Goal: Contribute content

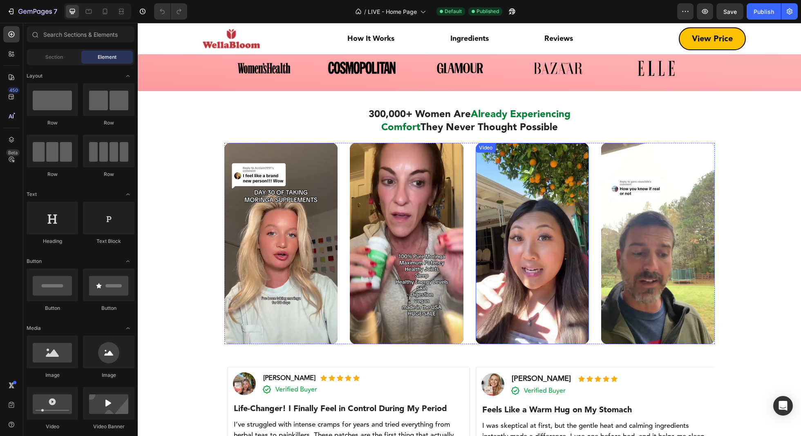
scroll to position [360, 0]
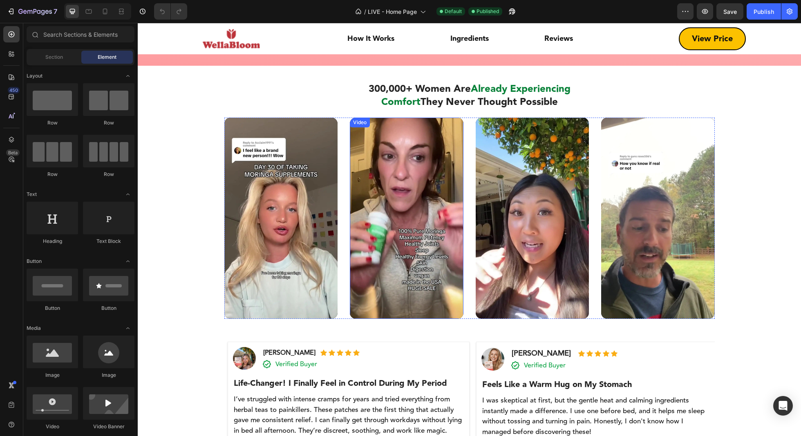
click at [402, 236] on video at bounding box center [407, 218] width 114 height 201
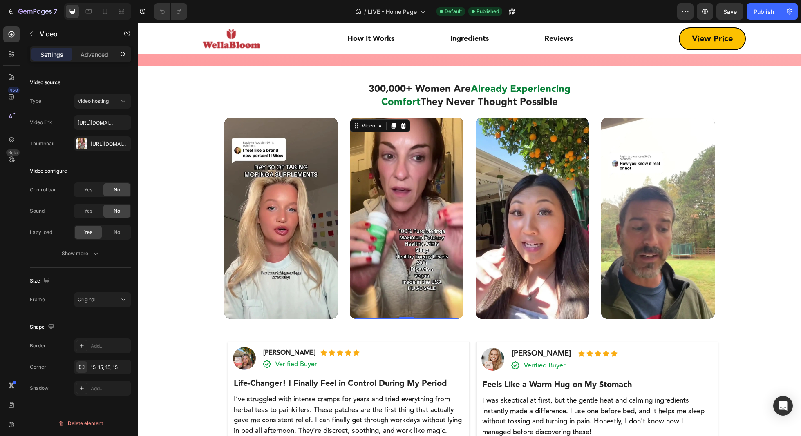
click at [426, 192] on video at bounding box center [407, 218] width 114 height 201
click at [102, 124] on input "[URL][DOMAIN_NAME]" at bounding box center [102, 122] width 57 height 15
paste input "36fa3fef803c427b88616e951b293343"
type input "[URL][DOMAIN_NAME]"
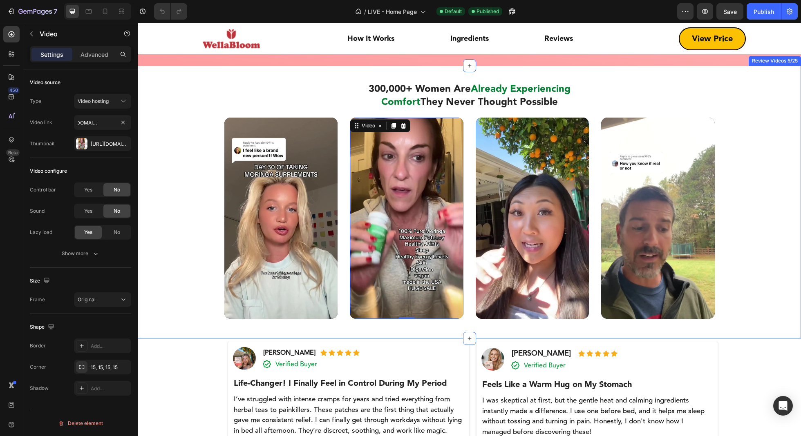
click at [159, 126] on div "300,000+ Women Are Already Experiencing Comfort They Never Thought Possible Hea…" at bounding box center [469, 210] width 651 height 257
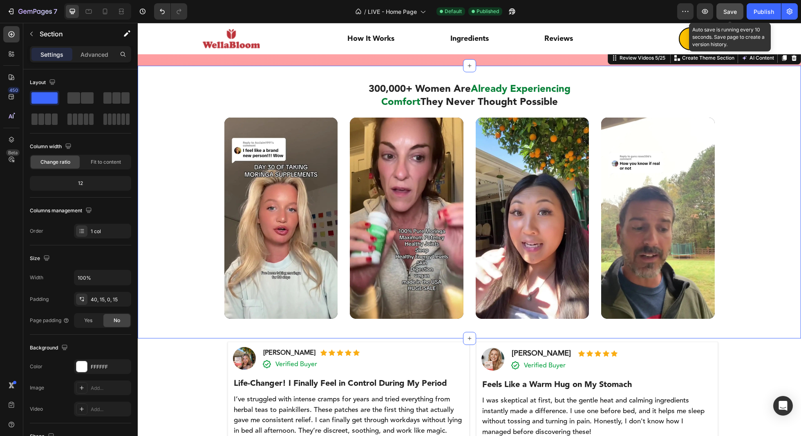
click at [600, 11] on span "Save" at bounding box center [729, 11] width 13 height 7
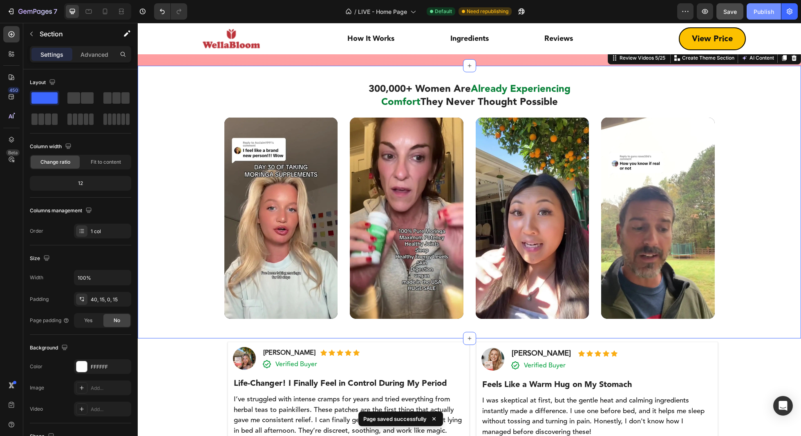
click at [600, 14] on button "Publish" at bounding box center [764, 11] width 34 height 16
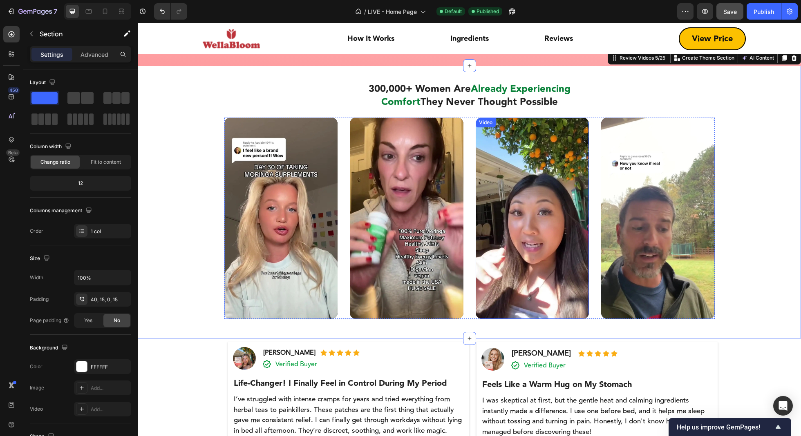
click at [559, 228] on video at bounding box center [533, 218] width 114 height 201
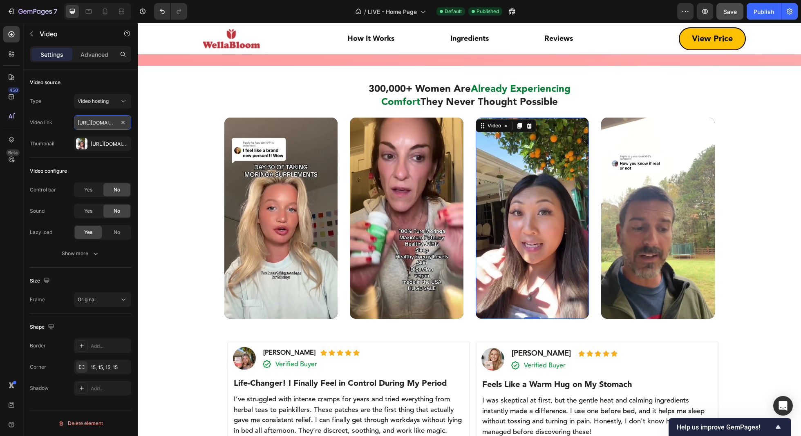
click at [102, 121] on input "[URL][DOMAIN_NAME]" at bounding box center [102, 122] width 57 height 15
paste input "ca28ab0d459d43639ff5e07030f918cd"
type input "[URL][DOMAIN_NAME]"
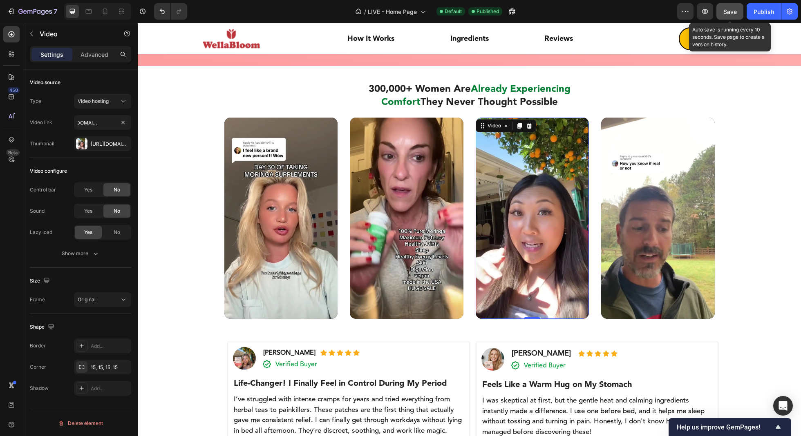
click at [600, 15] on div "Save" at bounding box center [729, 11] width 13 height 9
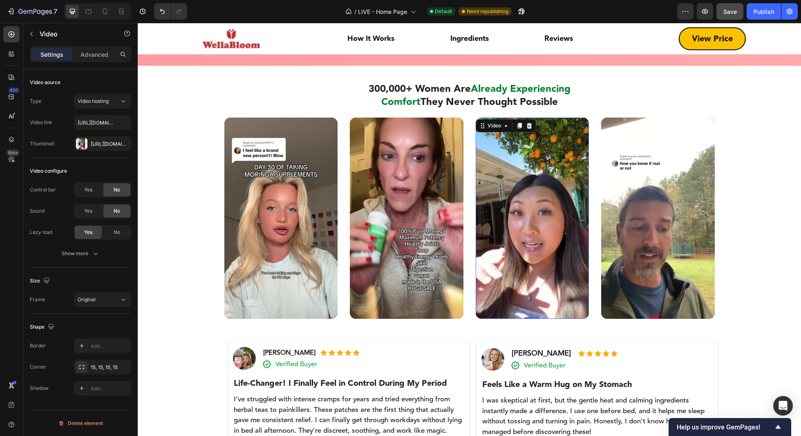
click at [552, 186] on video at bounding box center [533, 218] width 114 height 201
click at [96, 124] on input "[URL][DOMAIN_NAME]" at bounding box center [102, 122] width 57 height 15
paste input "aefc644bab4c466dae7da0b4a183015b"
type input "[URL][DOMAIN_NAME]"
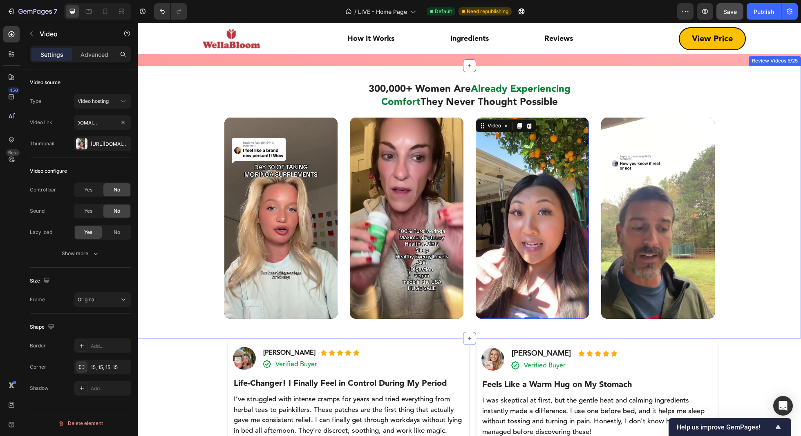
click at [195, 131] on div "300,000+ Women Are Already Experiencing Comfort They Never Thought Possible Hea…" at bounding box center [469, 210] width 651 height 257
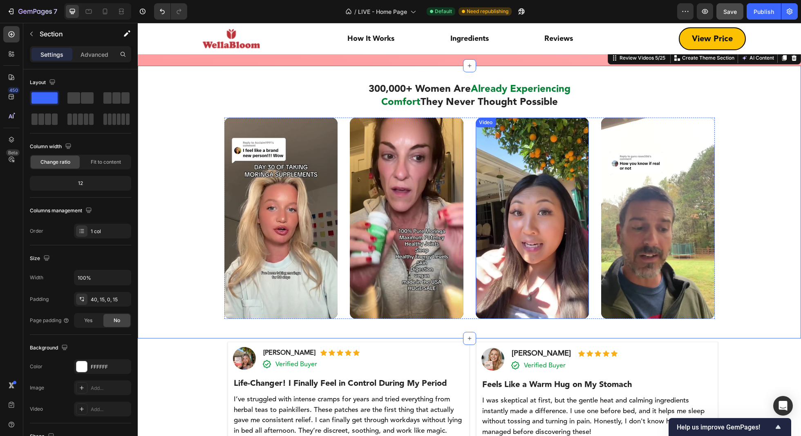
click at [542, 214] on video at bounding box center [533, 218] width 114 height 201
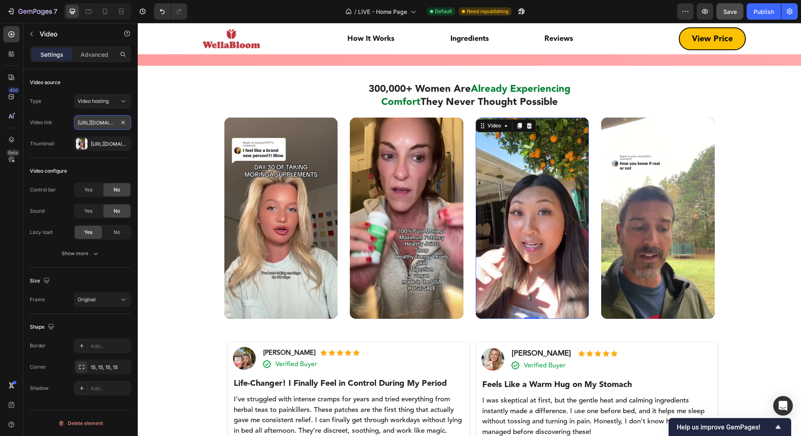
click at [95, 123] on input "[URL][DOMAIN_NAME]" at bounding box center [102, 122] width 57 height 15
click at [193, 245] on div "300,000+ Women Are Already Experiencing Comfort They Never Thought Possible Hea…" at bounding box center [469, 210] width 651 height 257
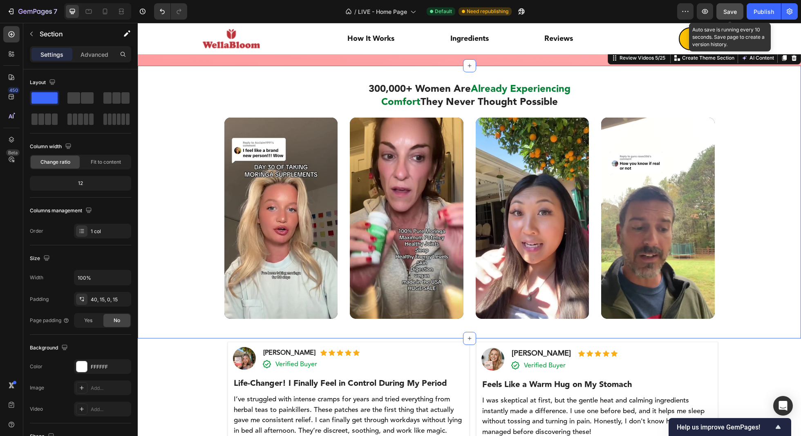
click at [600, 6] on button "Save" at bounding box center [729, 11] width 27 height 16
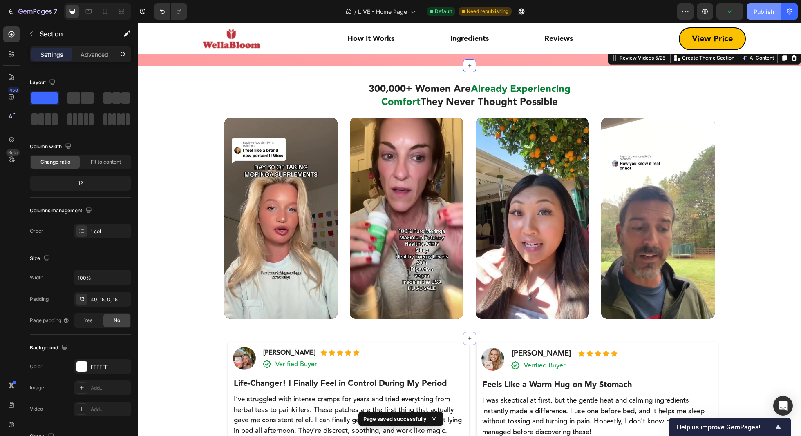
click at [600, 14] on div "Publish" at bounding box center [764, 11] width 20 height 9
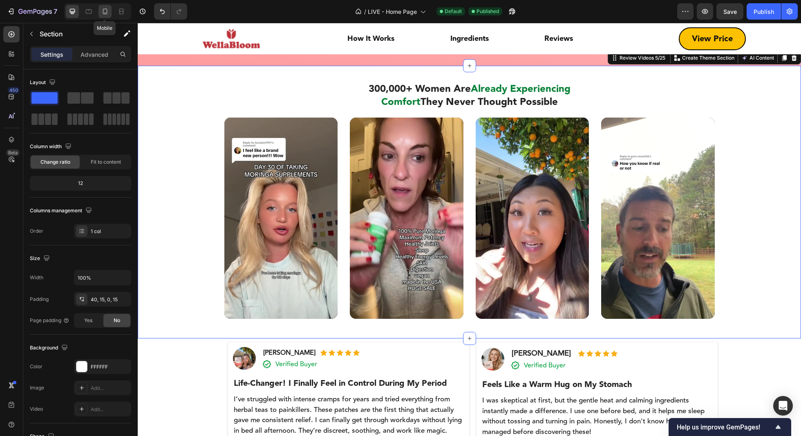
click at [102, 14] on icon at bounding box center [105, 11] width 8 height 8
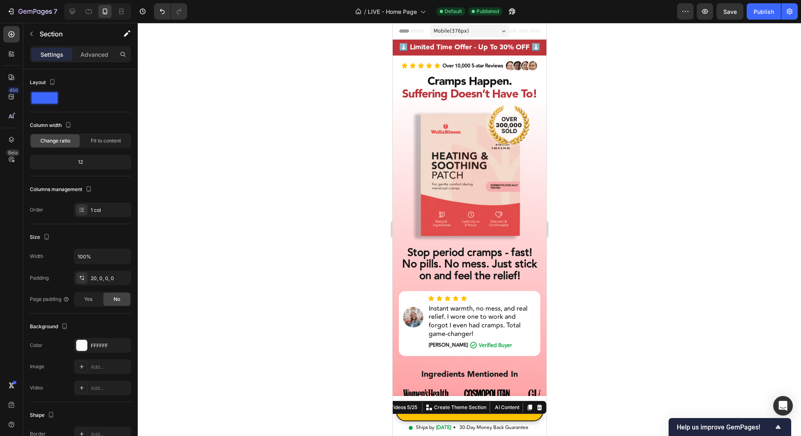
click at [479, 130] on img at bounding box center [468, 174] width 127 height 145
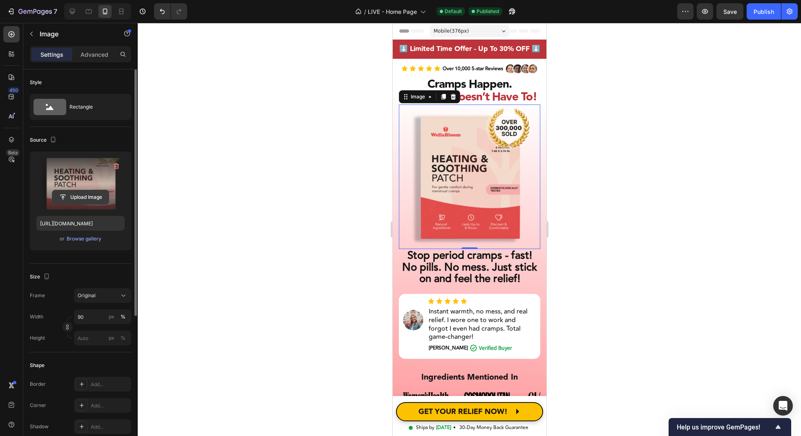
click at [70, 195] on input "file" at bounding box center [80, 197] width 56 height 14
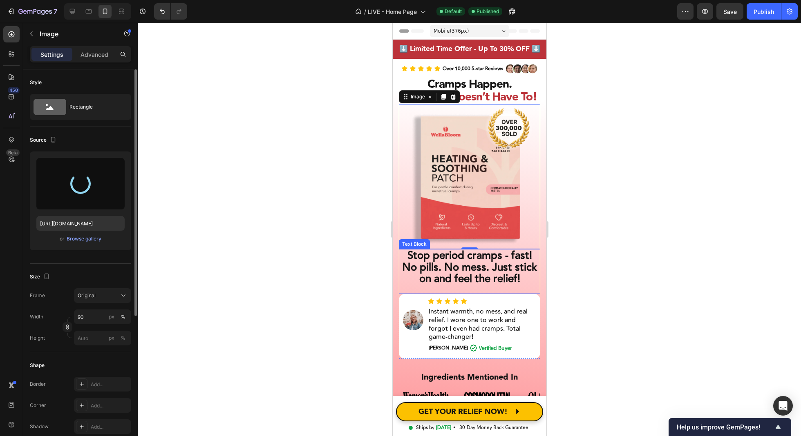
click at [600, 235] on div at bounding box center [469, 230] width 663 height 414
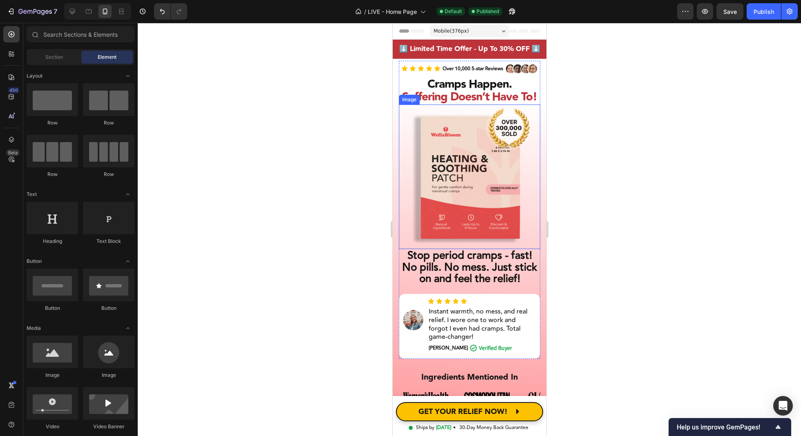
click at [459, 157] on img at bounding box center [468, 177] width 127 height 145
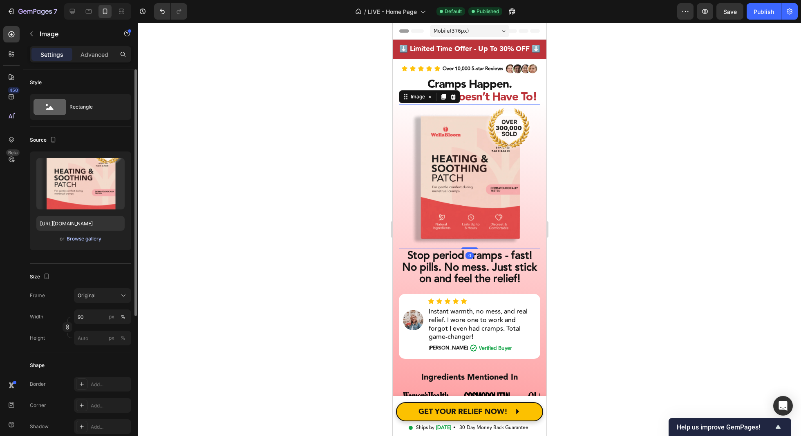
click at [76, 238] on div "Browse gallery" at bounding box center [84, 238] width 35 height 7
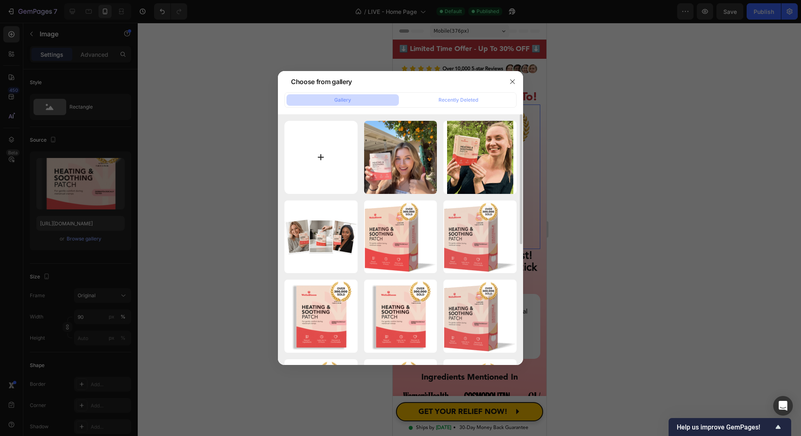
click at [332, 166] on input "file" at bounding box center [320, 157] width 73 height 73
type input "C:\fakepath\HeroM_300k9.png"
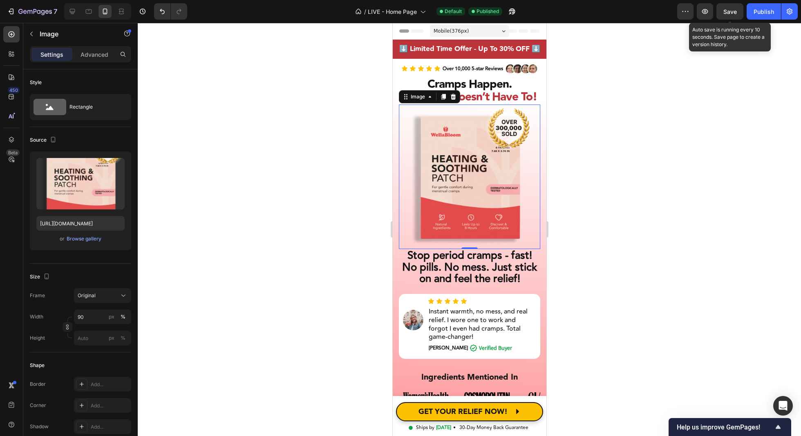
click at [600, 11] on span "Save" at bounding box center [729, 11] width 13 height 7
click at [600, 13] on div "Publish" at bounding box center [764, 11] width 20 height 9
click at [73, 12] on icon at bounding box center [72, 11] width 5 height 5
type input "[URL][DOMAIN_NAME]"
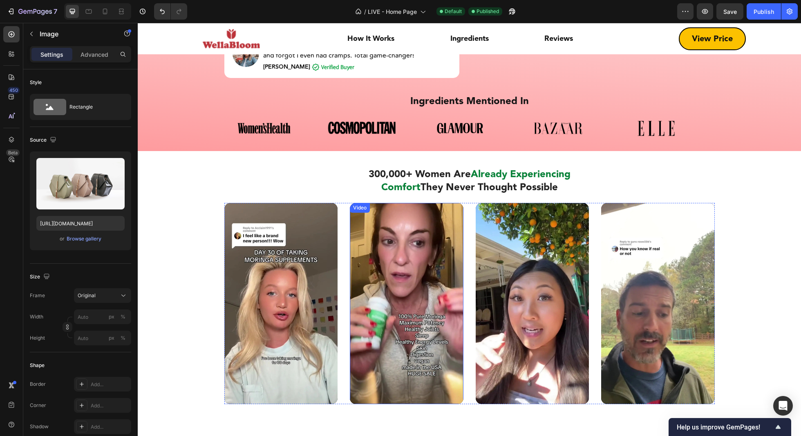
scroll to position [289, 0]
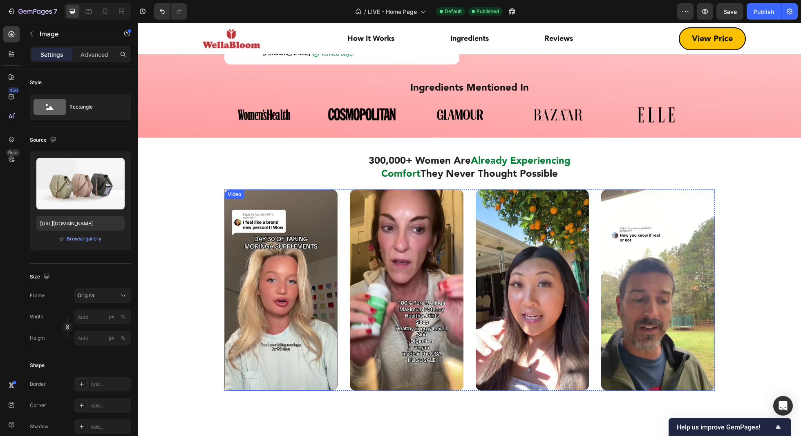
click at [253, 309] on video at bounding box center [281, 290] width 114 height 201
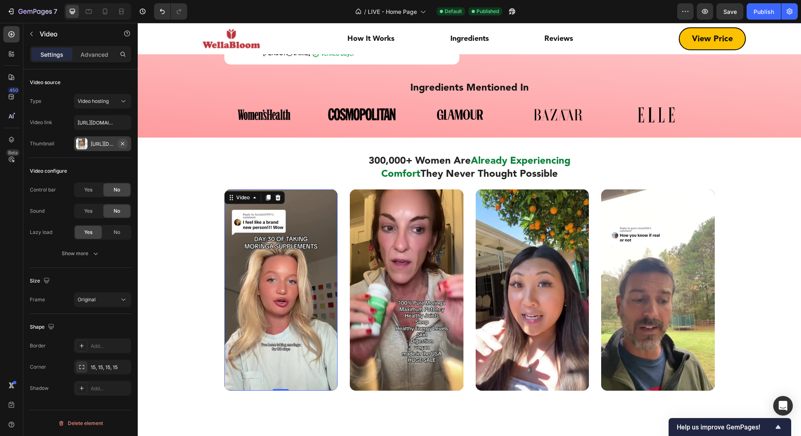
click at [124, 143] on icon "button" at bounding box center [122, 144] width 7 height 7
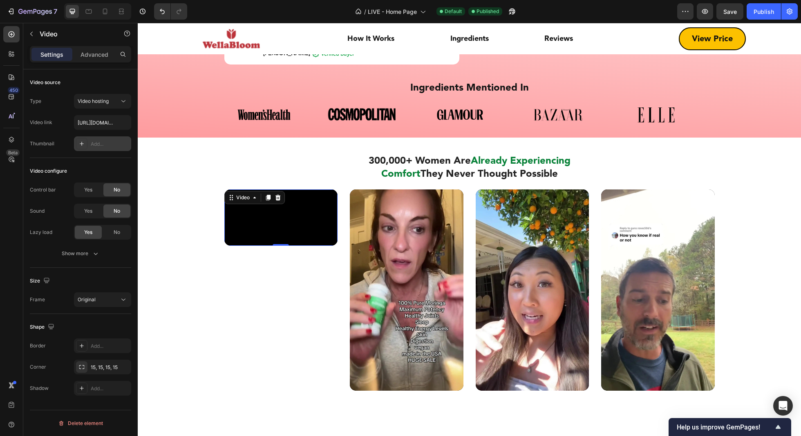
click at [111, 145] on div "Add..." at bounding box center [110, 144] width 38 height 7
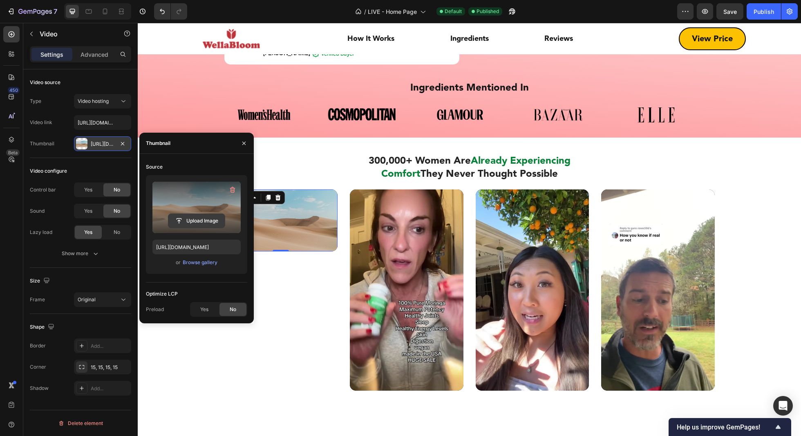
click at [192, 222] on input "file" at bounding box center [196, 221] width 56 height 14
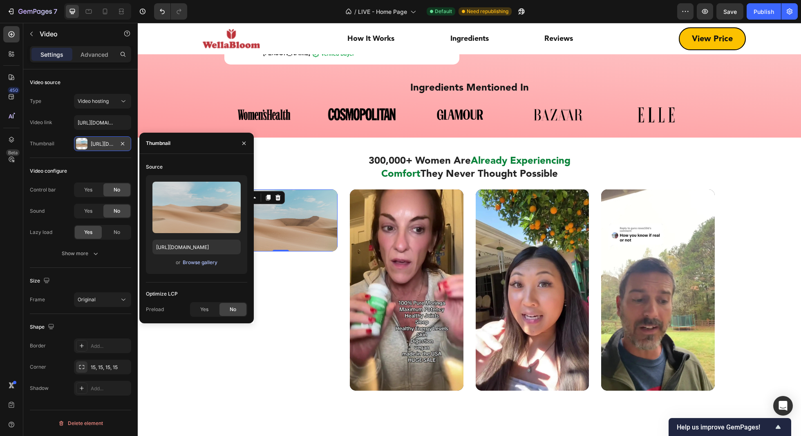
click at [206, 263] on div "Browse gallery" at bounding box center [200, 262] width 35 height 7
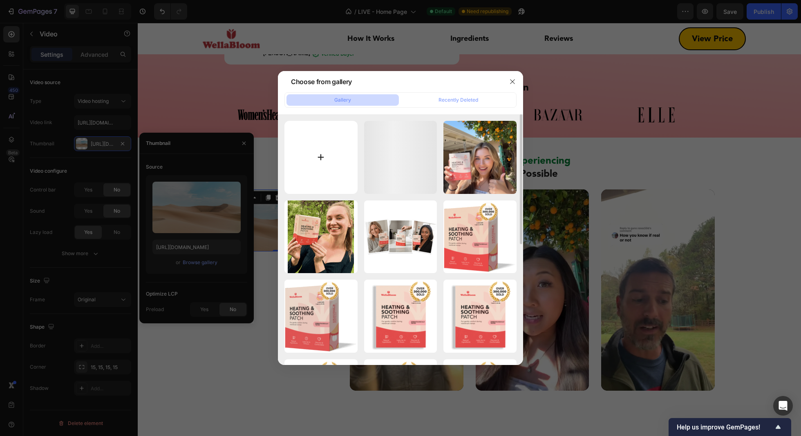
click at [344, 150] on input "file" at bounding box center [320, 157] width 73 height 73
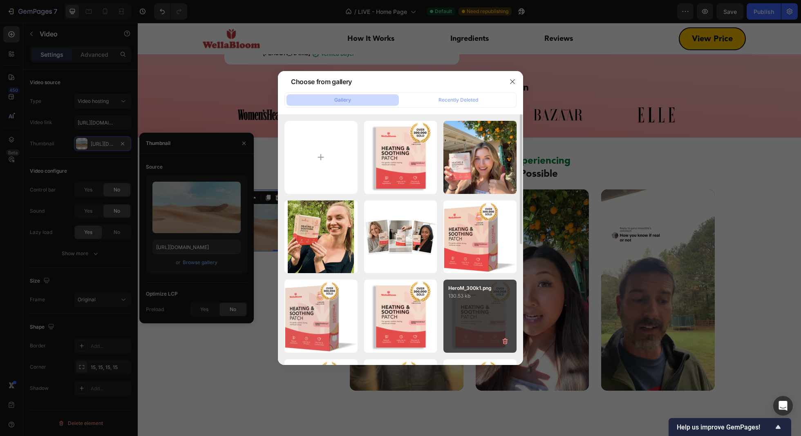
type input "C:\fakepath\videoframe_7140 (1).png"
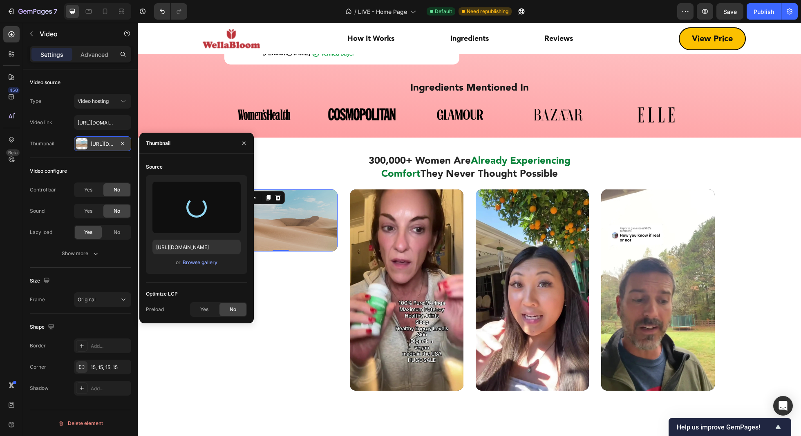
type input "[URL][DOMAIN_NAME]"
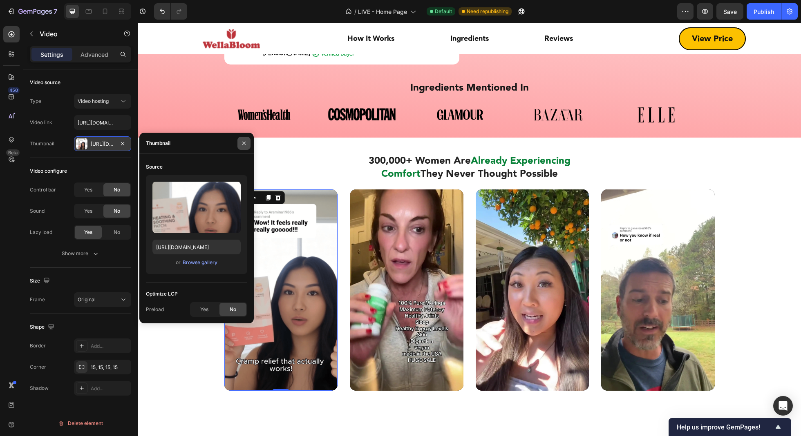
click at [244, 143] on icon "button" at bounding box center [244, 143] width 7 height 7
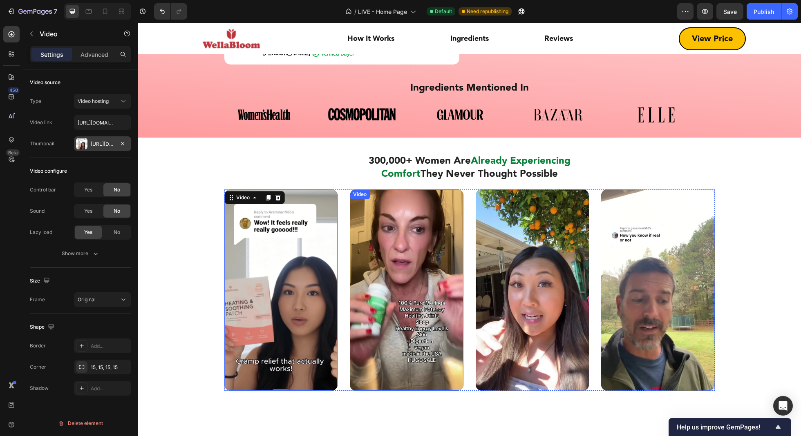
click at [427, 262] on video at bounding box center [407, 290] width 114 height 201
click at [125, 141] on icon "button" at bounding box center [122, 144] width 7 height 7
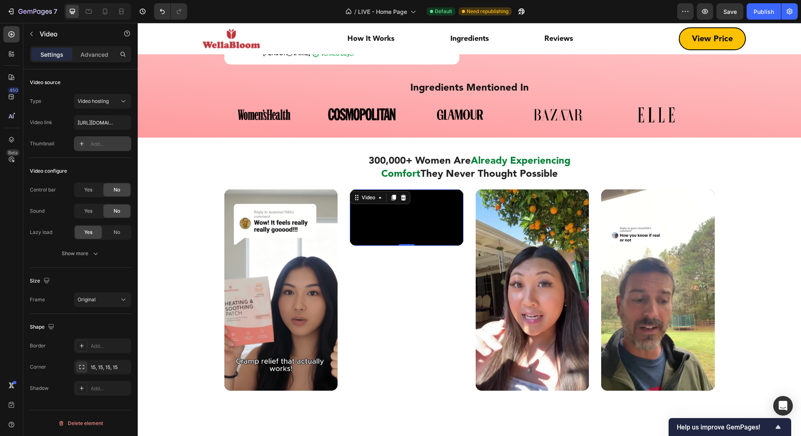
click at [97, 142] on div "Add..." at bounding box center [110, 144] width 38 height 7
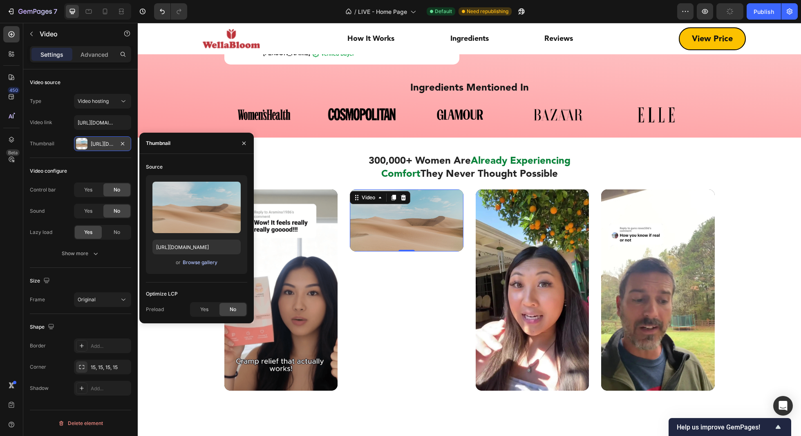
click at [190, 264] on div "Browse gallery" at bounding box center [200, 262] width 35 height 7
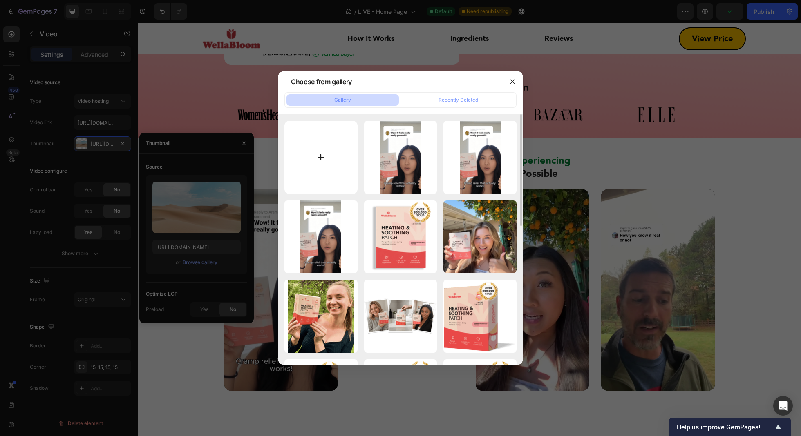
click at [342, 159] on input "file" at bounding box center [320, 157] width 73 height 73
type input "C:\fakepath\videoframe_1923 (1).png"
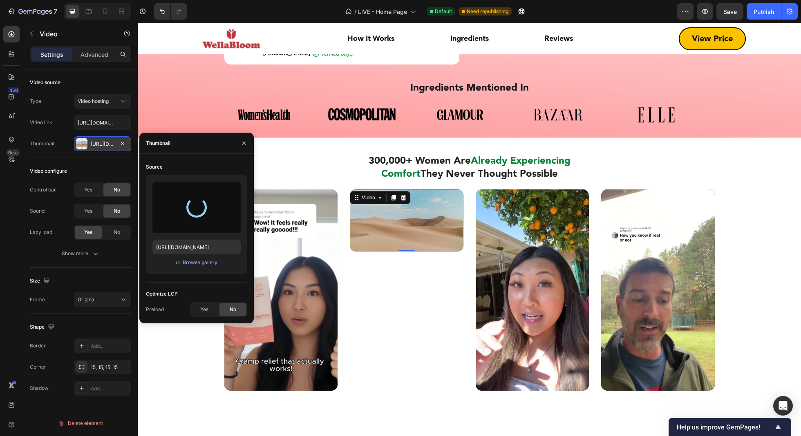
type input "[URL][DOMAIN_NAME]"
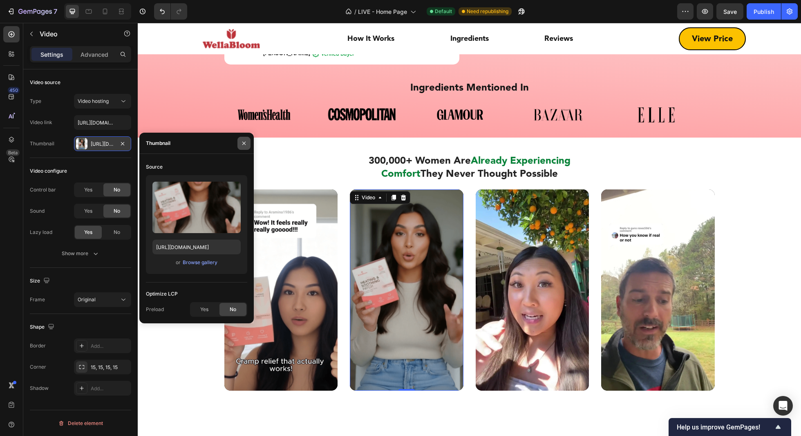
drag, startPoint x: 239, startPoint y: 145, endPoint x: 132, endPoint y: 125, distance: 109.3
click at [239, 145] on button "button" at bounding box center [243, 143] width 13 height 13
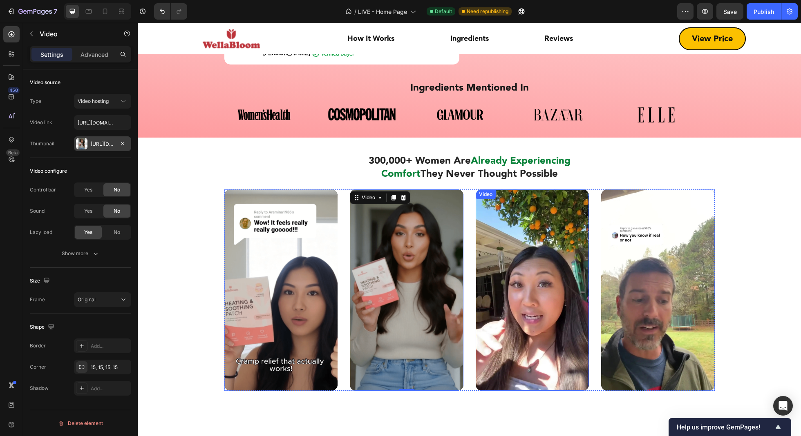
click at [506, 254] on video at bounding box center [533, 290] width 114 height 201
click at [123, 145] on icon "button" at bounding box center [122, 144] width 7 height 7
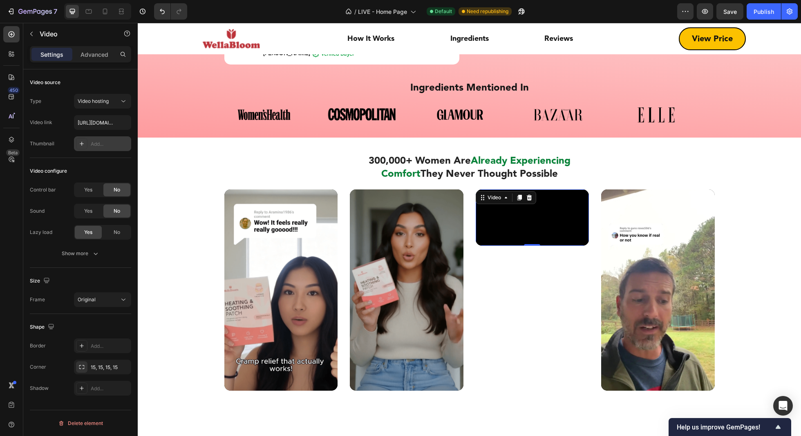
click at [109, 145] on div "Add..." at bounding box center [110, 144] width 38 height 7
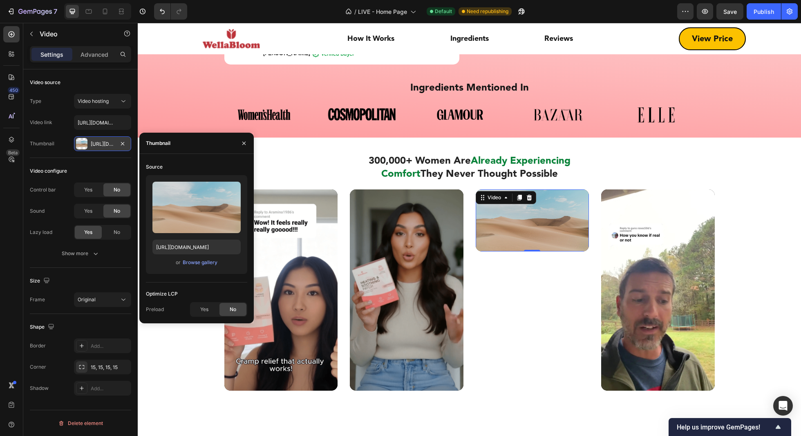
click at [186, 269] on div "Upload Image [URL][DOMAIN_NAME] or Browse gallery" at bounding box center [196, 224] width 101 height 99
click at [190, 265] on div "Browse gallery" at bounding box center [200, 262] width 35 height 7
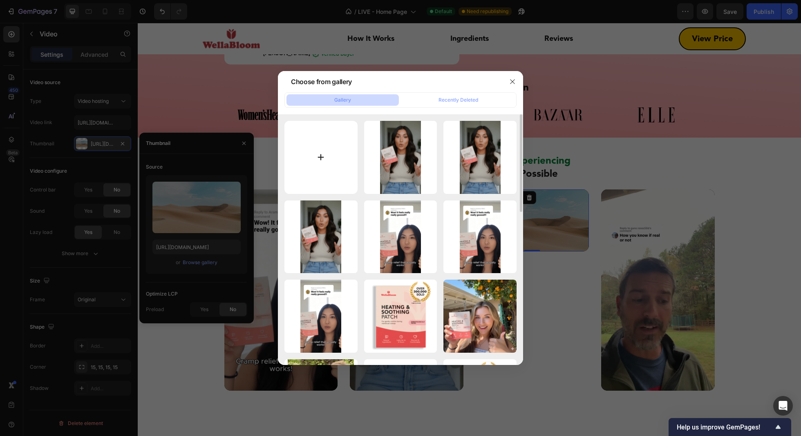
click at [331, 150] on input "file" at bounding box center [320, 157] width 73 height 73
type input "C:\fakepath\videoframe_6172 (1).png"
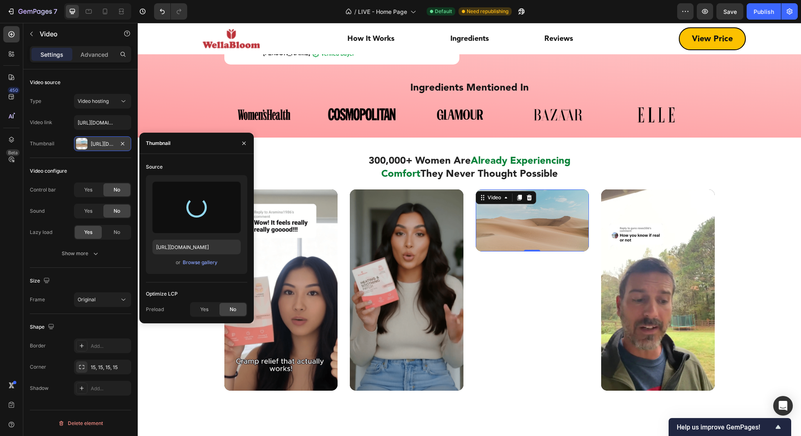
type input "[URL][DOMAIN_NAME]"
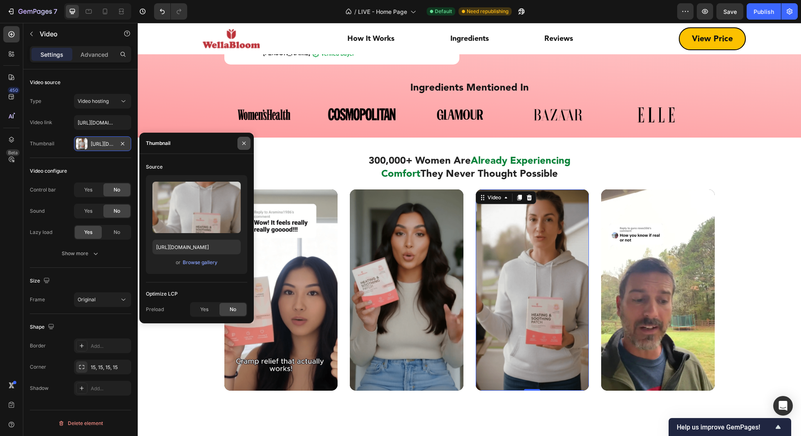
drag, startPoint x: 243, startPoint y: 145, endPoint x: 397, endPoint y: 144, distance: 154.1
click at [243, 145] on icon "button" at bounding box center [244, 143] width 7 height 7
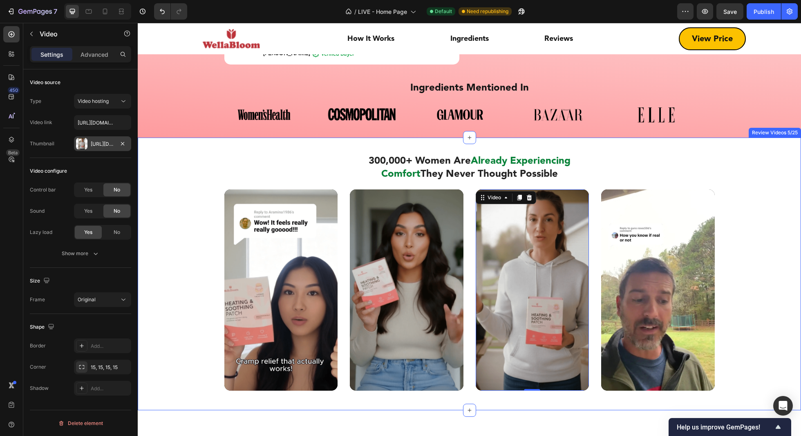
click at [600, 262] on video at bounding box center [658, 290] width 114 height 201
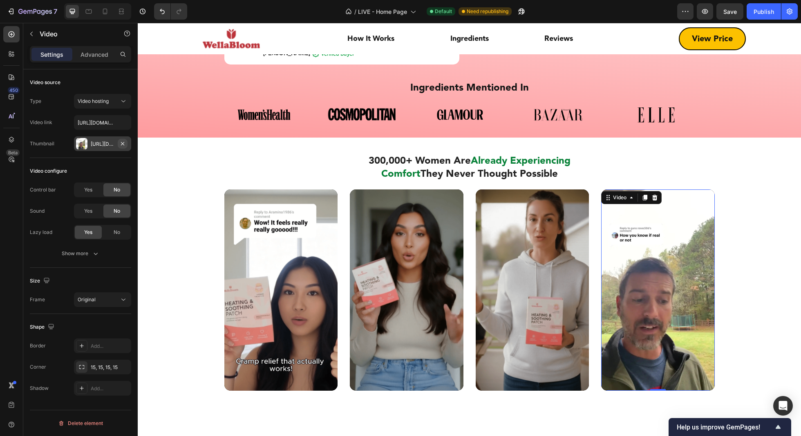
click at [123, 144] on icon "button" at bounding box center [122, 144] width 7 height 7
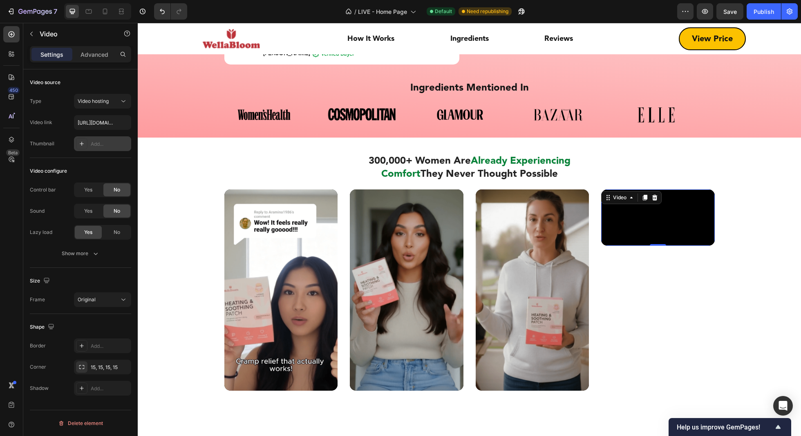
click at [98, 148] on div "Add..." at bounding box center [102, 143] width 57 height 15
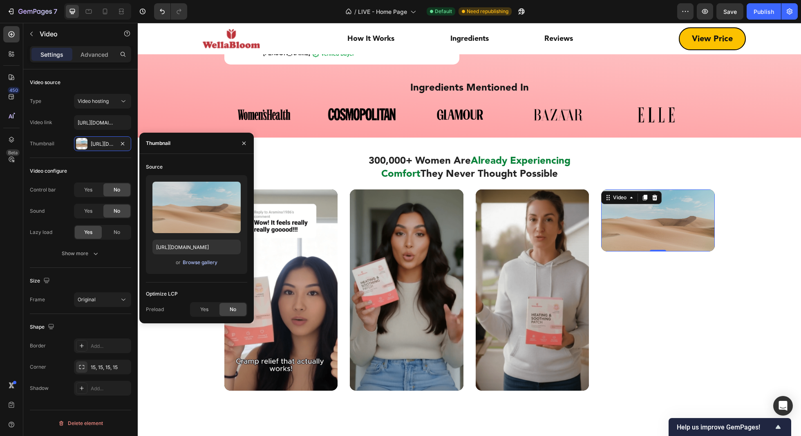
click at [191, 262] on div "Browse gallery" at bounding box center [200, 262] width 35 height 7
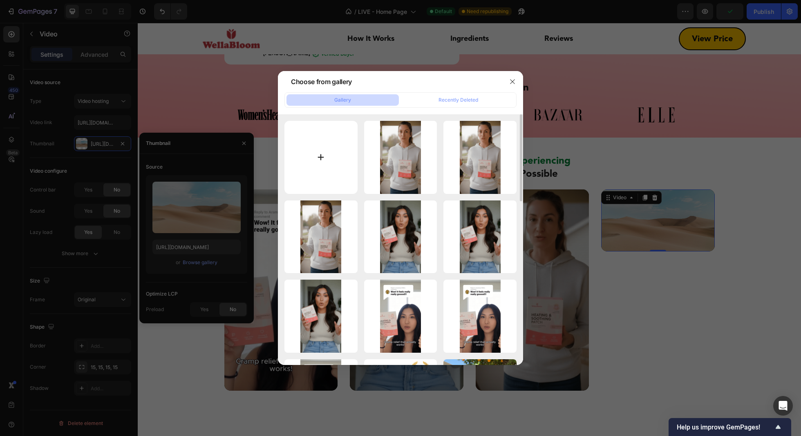
click at [341, 156] on input "file" at bounding box center [320, 157] width 73 height 73
type input "C:\fakepath\videoframe_7246 (1).png"
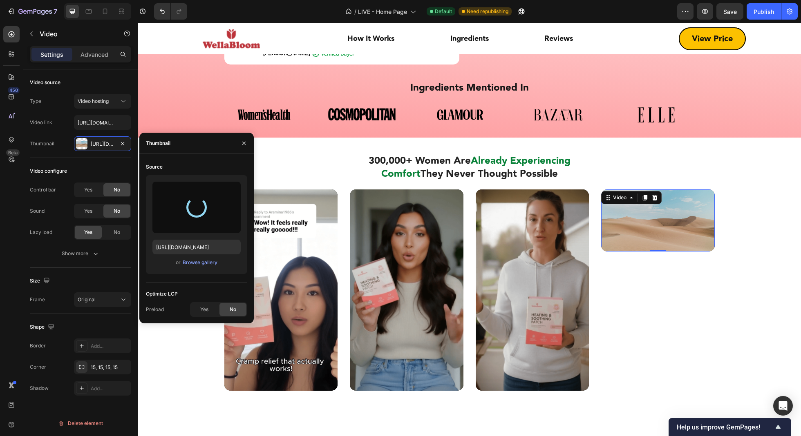
type input "[URL][DOMAIN_NAME]"
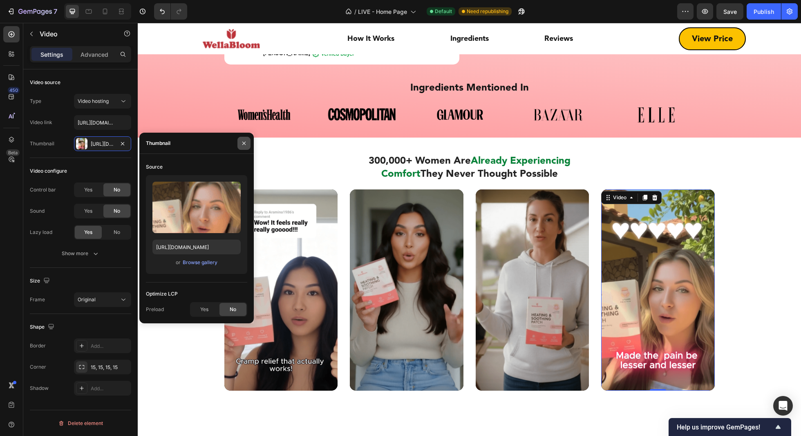
drag, startPoint x: 241, startPoint y: 141, endPoint x: 157, endPoint y: 87, distance: 99.4
click at [241, 141] on icon "button" at bounding box center [244, 143] width 7 height 7
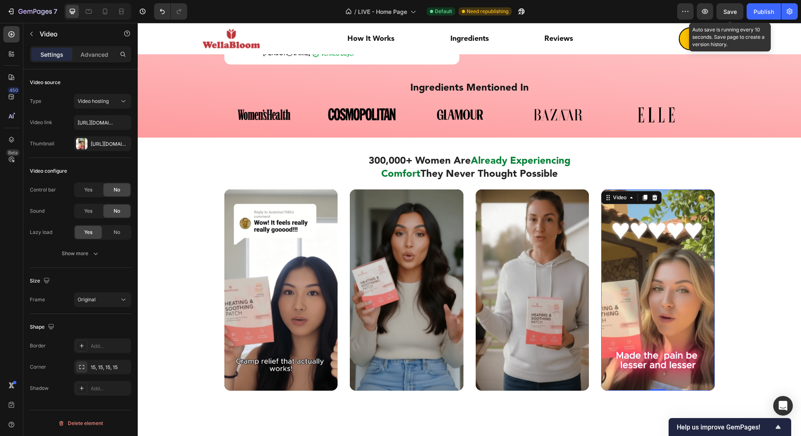
click at [600, 8] on span "Save" at bounding box center [729, 11] width 13 height 7
click at [600, 11] on div "Publish" at bounding box center [764, 11] width 20 height 9
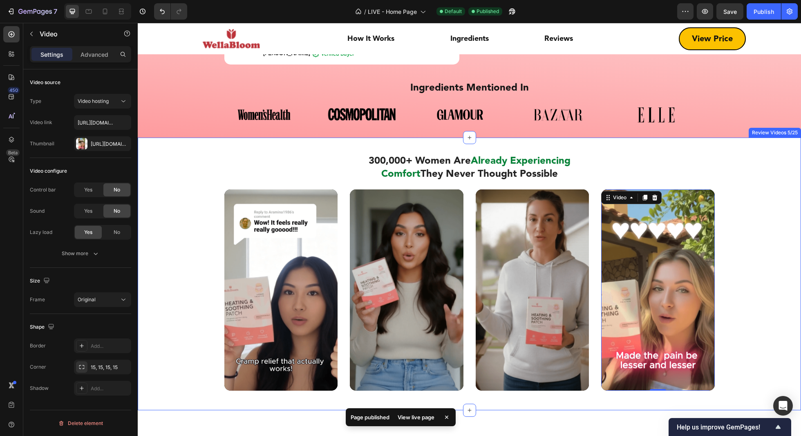
click at [600, 154] on div "300,000+ Women Are Already Experiencing Comfort They Never Thought Possible Hea…" at bounding box center [469, 282] width 651 height 257
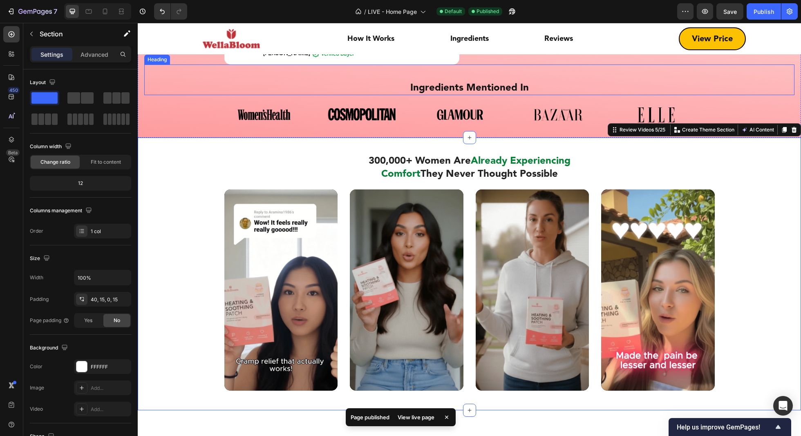
click at [600, 86] on h2 "Ingredients Mentioned In" at bounding box center [469, 88] width 650 height 14
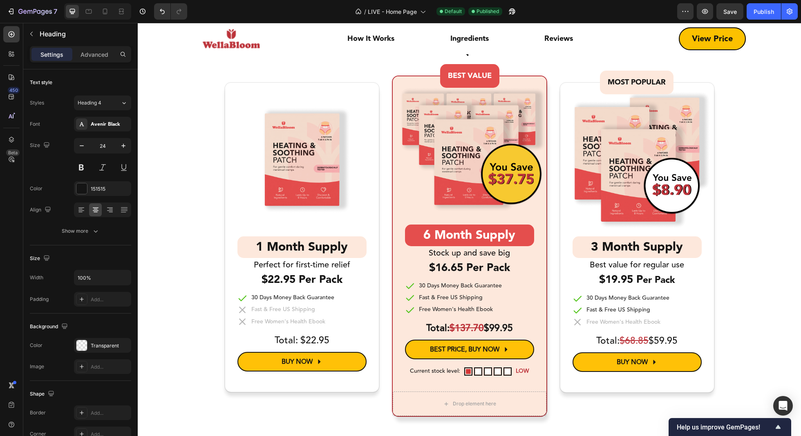
scroll to position [3811, 0]
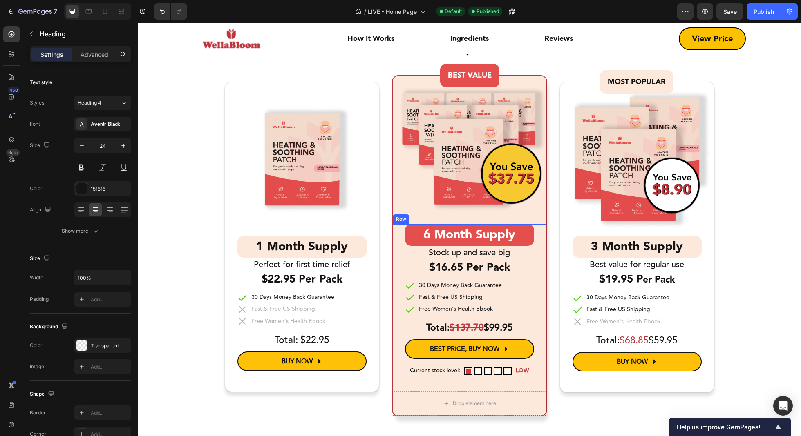
click at [521, 327] on div "6 Month Supply Heading Row Stock up and save big Text block $16.65 Per Pack Hea…" at bounding box center [470, 308] width 154 height 168
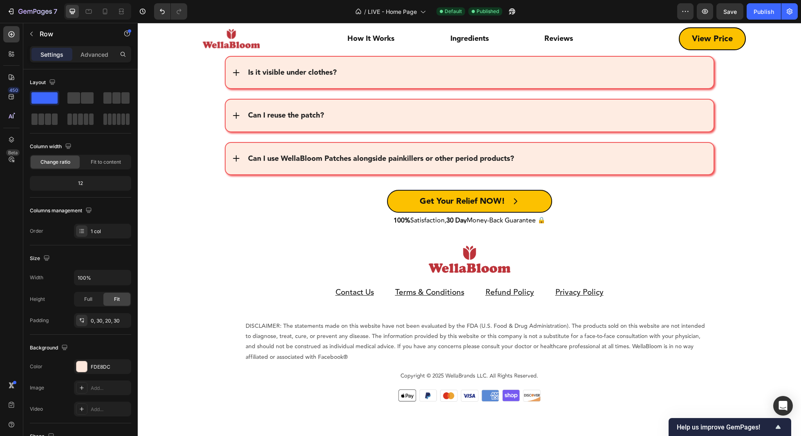
scroll to position [5948, 0]
